Goal: Find specific fact: Find contact information

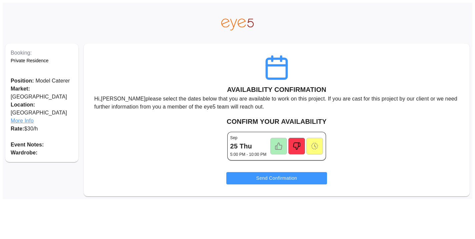
click at [18, 117] on span "More Info" at bounding box center [42, 121] width 62 height 8
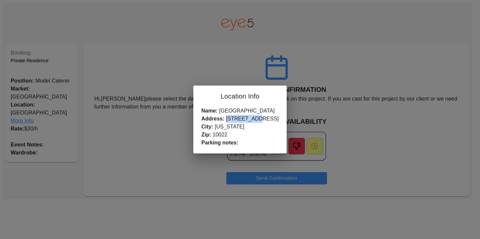
drag, startPoint x: 266, startPoint y: 120, endPoint x: 236, endPoint y: 120, distance: 29.7
click at [236, 120] on div "Address: [STREET_ADDRESS]" at bounding box center [239, 119] width 77 height 8
copy div "[STREET_ADDRESS]"
click at [354, 74] on div "Location Info Name: [GEOGRAPHIC_DATA] Address: [STREET_ADDRESS][US_STATE] Parki…" at bounding box center [240, 119] width 480 height 239
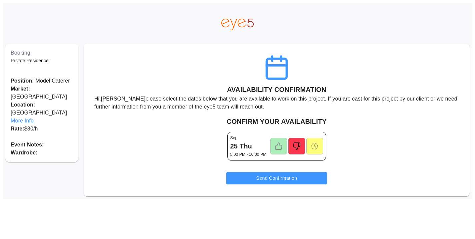
click at [23, 117] on span "More Info" at bounding box center [42, 121] width 62 height 8
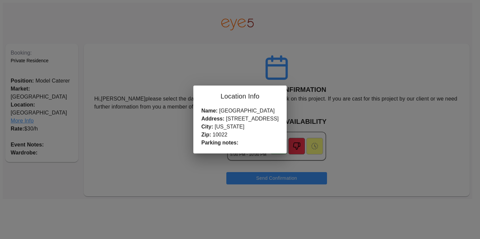
click at [149, 74] on div "Location Info Name: [GEOGRAPHIC_DATA] Address: [STREET_ADDRESS][US_STATE] Parki…" at bounding box center [240, 119] width 480 height 239
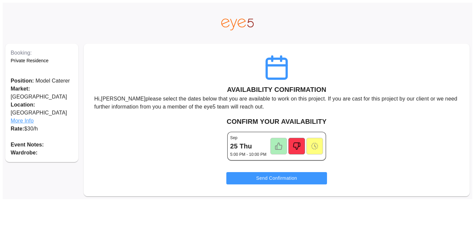
click at [282, 145] on icon at bounding box center [279, 146] width 8 height 8
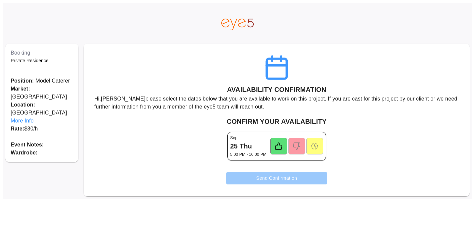
click at [275, 176] on button "Send Confirmation" at bounding box center [276, 178] width 101 height 12
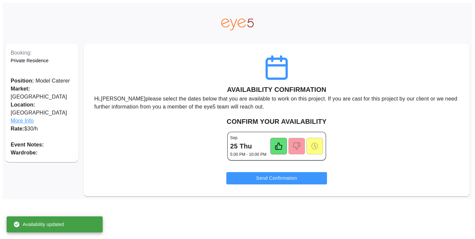
click at [27, 117] on span "More Info" at bounding box center [42, 121] width 62 height 8
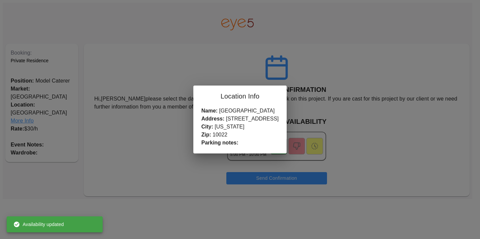
click at [27, 115] on div "Location Info Name: [GEOGRAPHIC_DATA] Address: [STREET_ADDRESS][US_STATE] Parki…" at bounding box center [240, 119] width 480 height 239
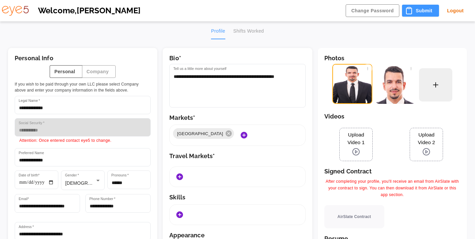
click at [244, 32] on div "Profile Shifts Worked" at bounding box center [237, 31] width 53 height 16
click at [91, 73] on button "Company" at bounding box center [99, 71] width 34 height 13
type input "**********"
click at [26, 9] on img "logo" at bounding box center [15, 11] width 27 height 10
